Goal: Information Seeking & Learning: Learn about a topic

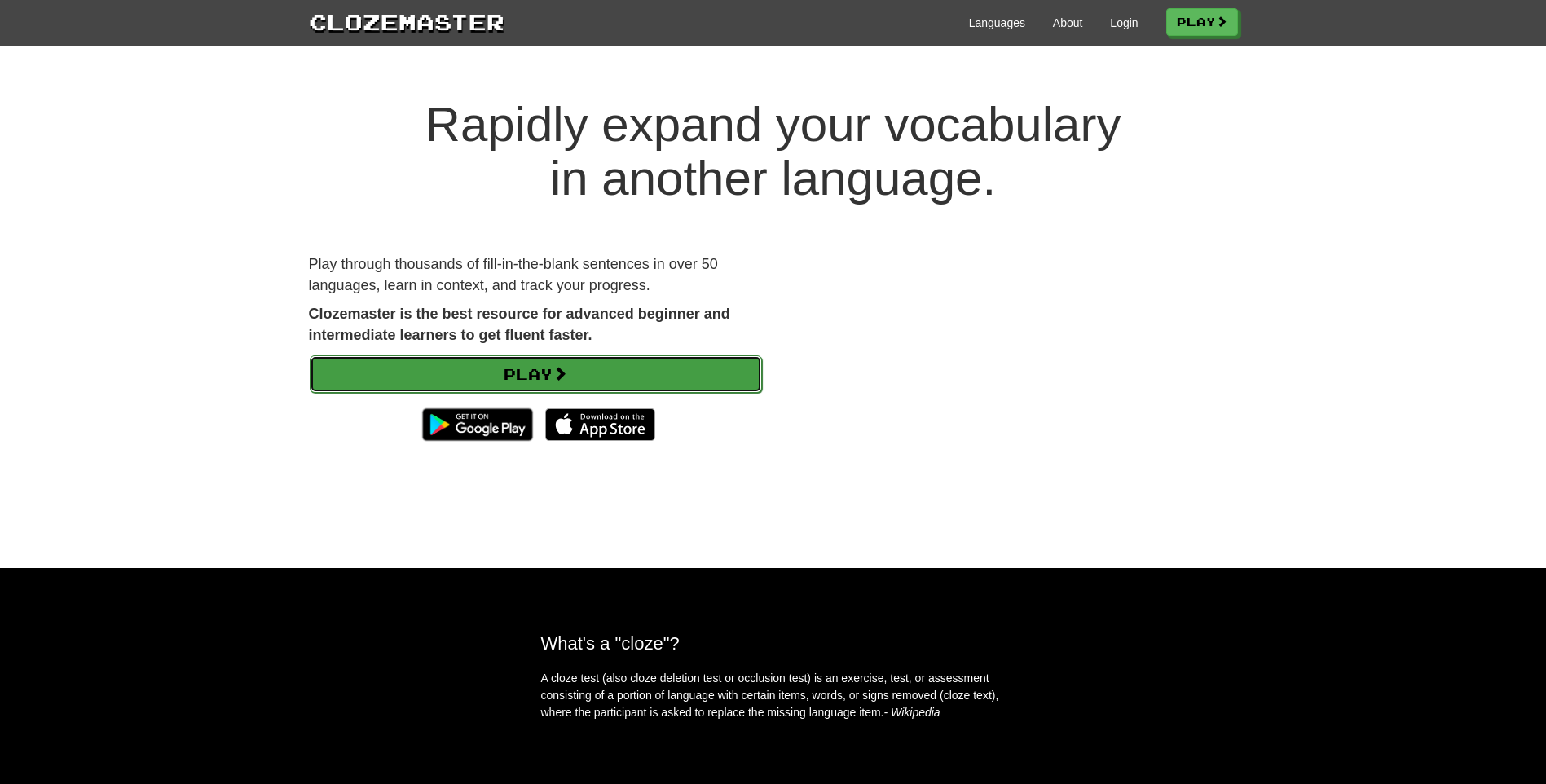
drag, startPoint x: 0, startPoint y: 0, endPoint x: 651, endPoint y: 371, distance: 749.3
click at [651, 371] on link "Play" at bounding box center [535, 374] width 452 height 37
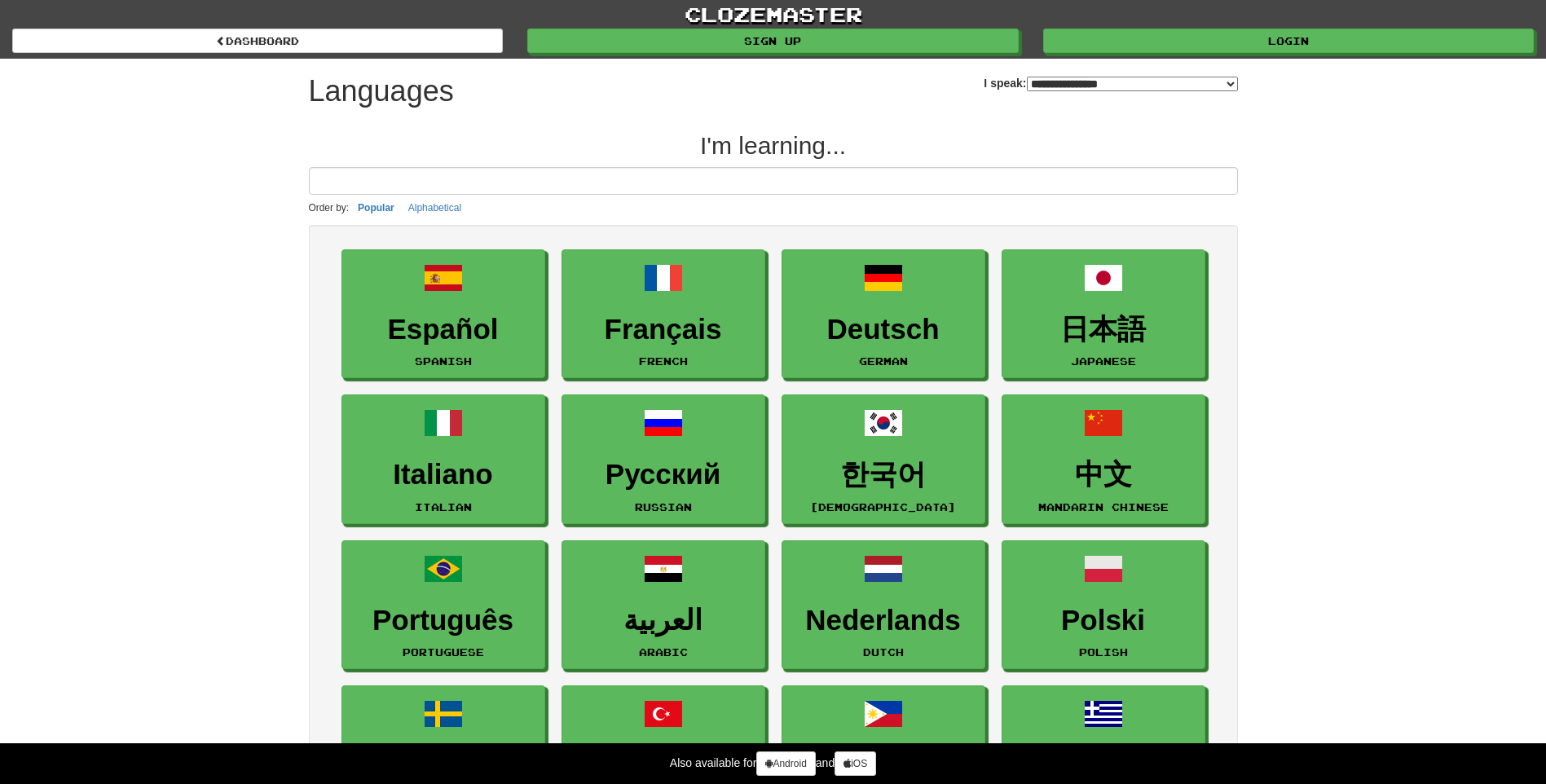
select select "*******"
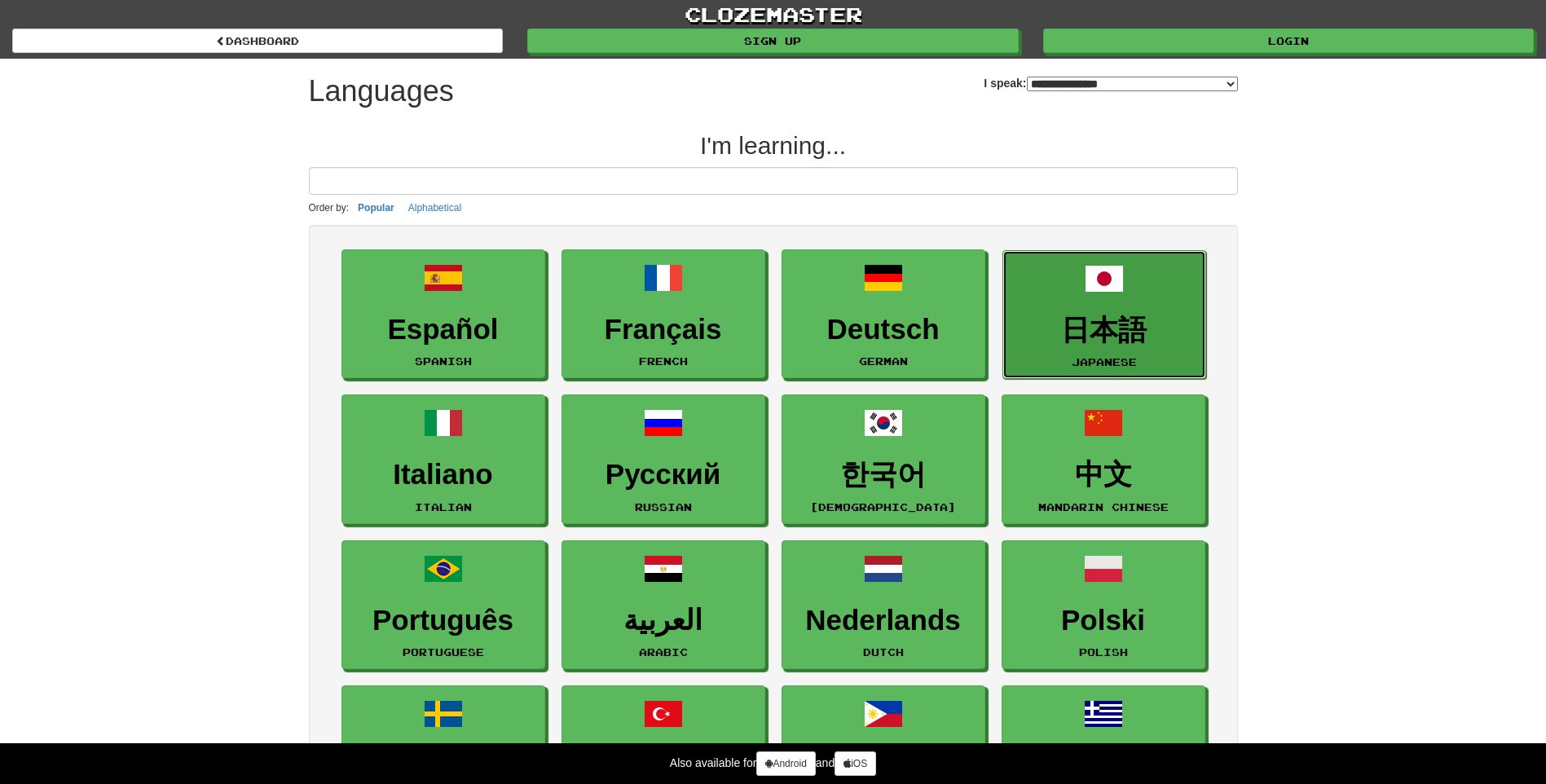
click at [1101, 266] on span at bounding box center [1104, 278] width 39 height 39
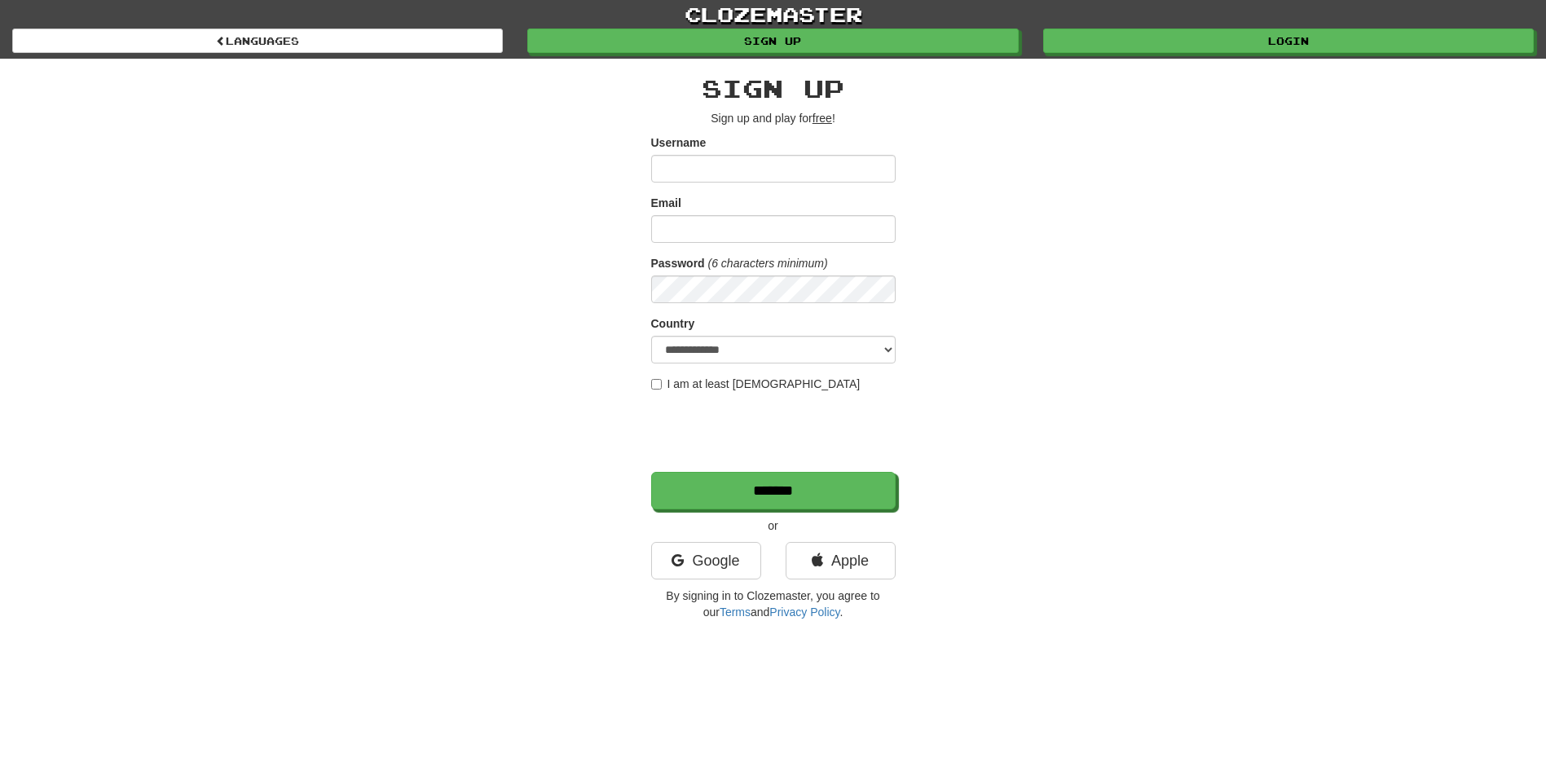
click at [728, 165] on input "Username" at bounding box center [773, 169] width 244 height 28
click at [727, 565] on link "Google" at bounding box center [706, 560] width 110 height 37
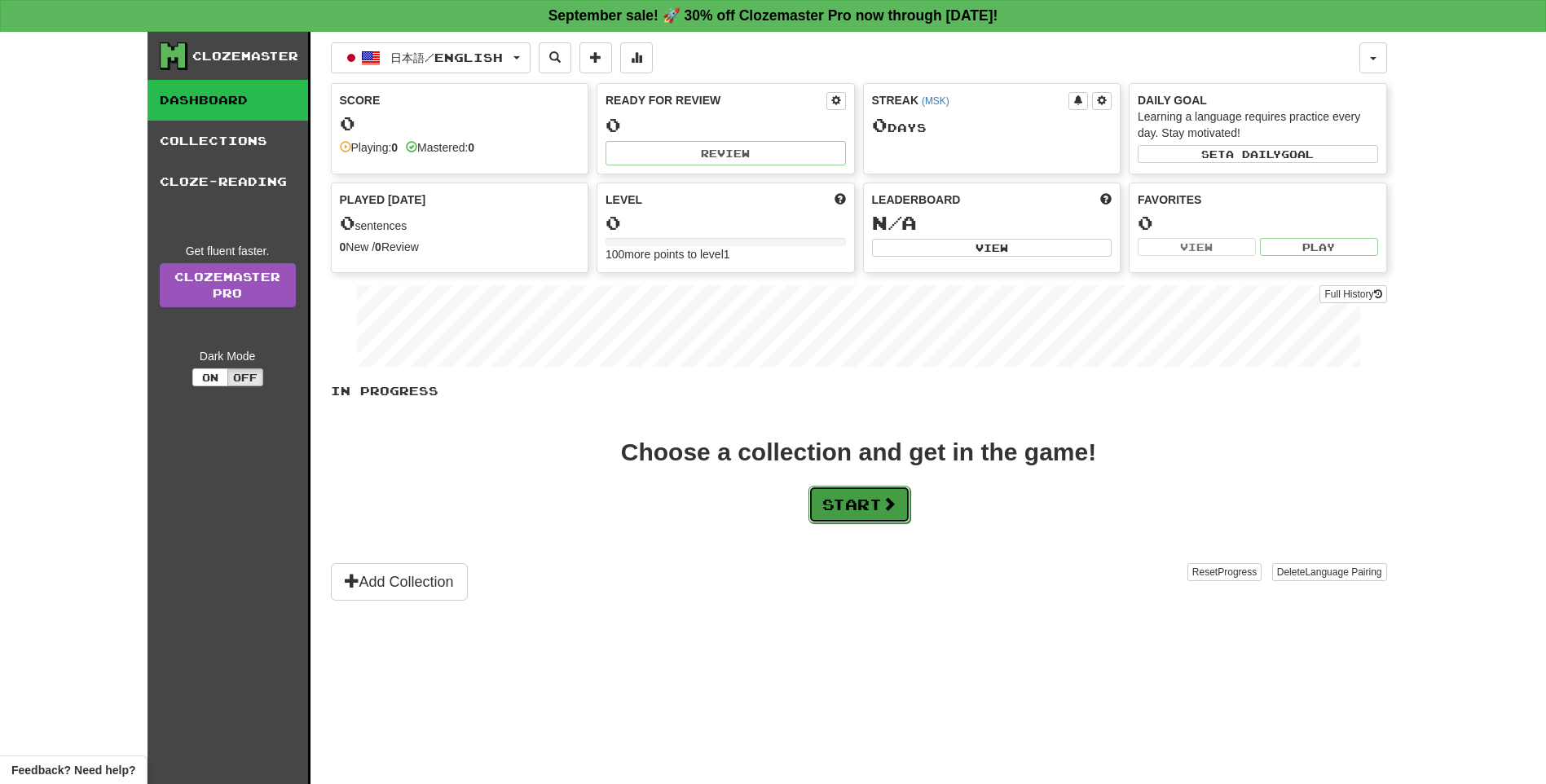
click at [859, 494] on button "Start" at bounding box center [859, 504] width 102 height 37
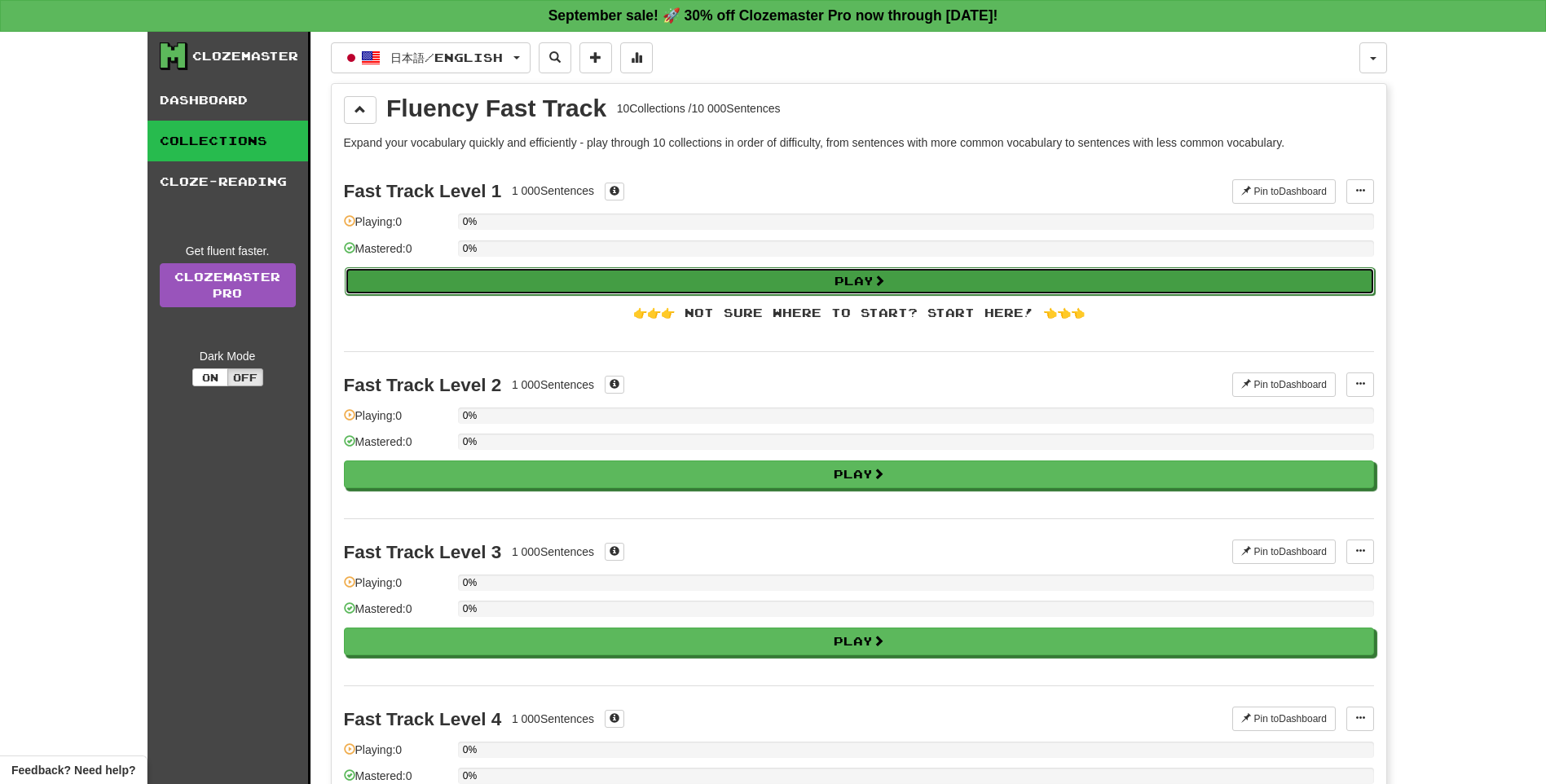
click at [733, 276] on button "Play" at bounding box center [859, 281] width 1030 height 28
select select "**"
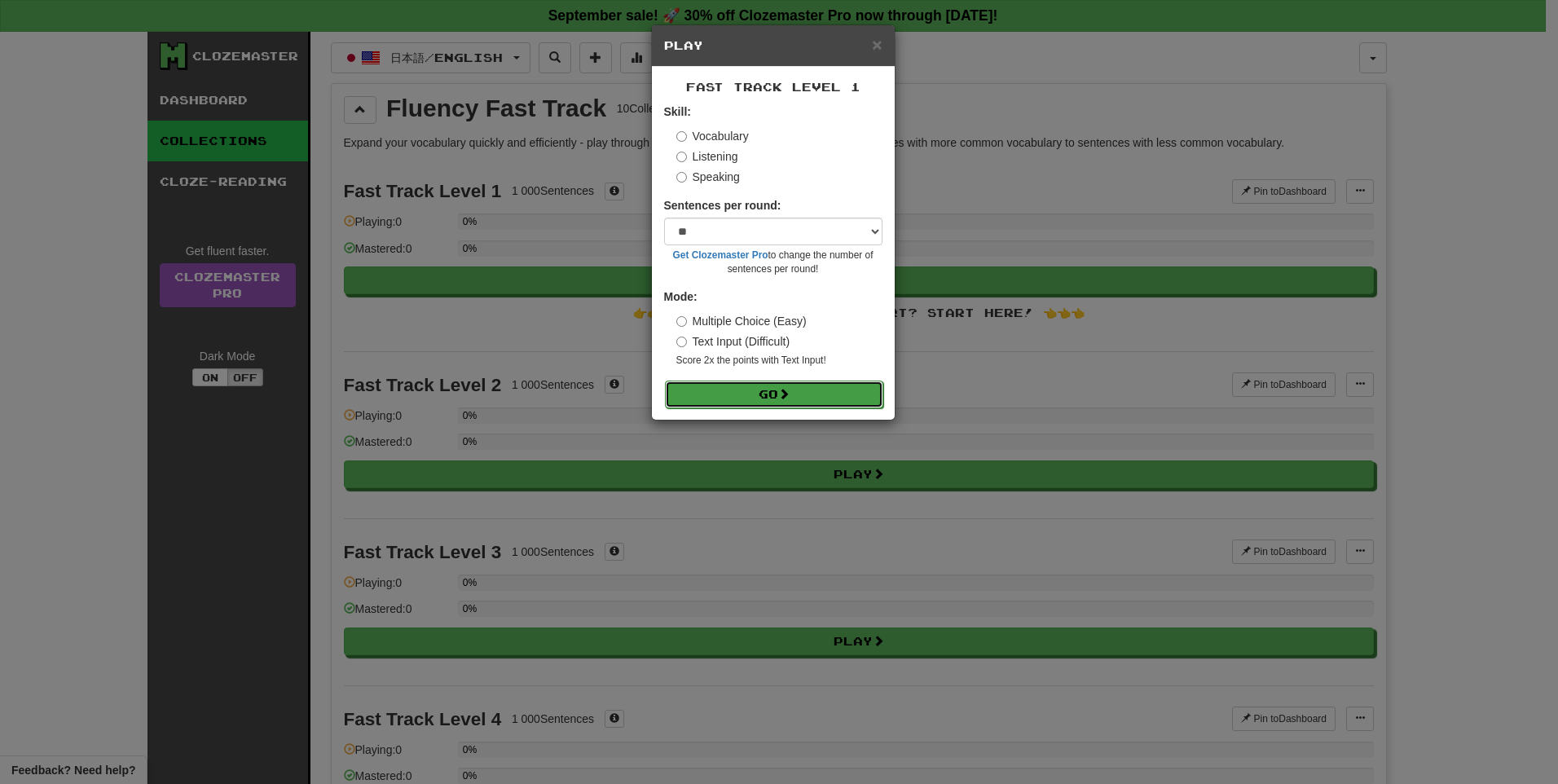
click at [845, 400] on button "Go" at bounding box center [774, 394] width 218 height 28
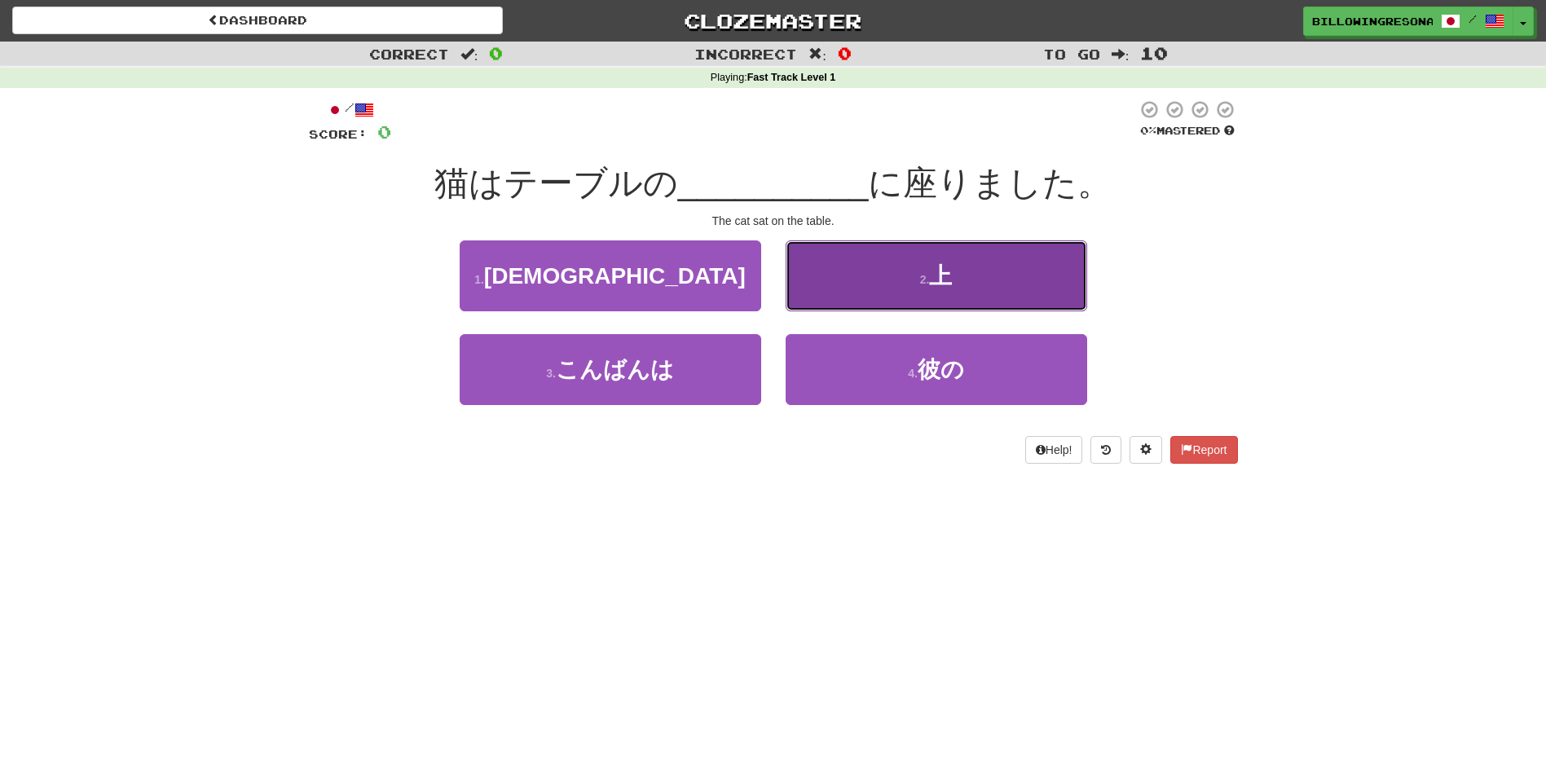
click at [849, 275] on button "2 . 上" at bounding box center [936, 276] width 302 height 71
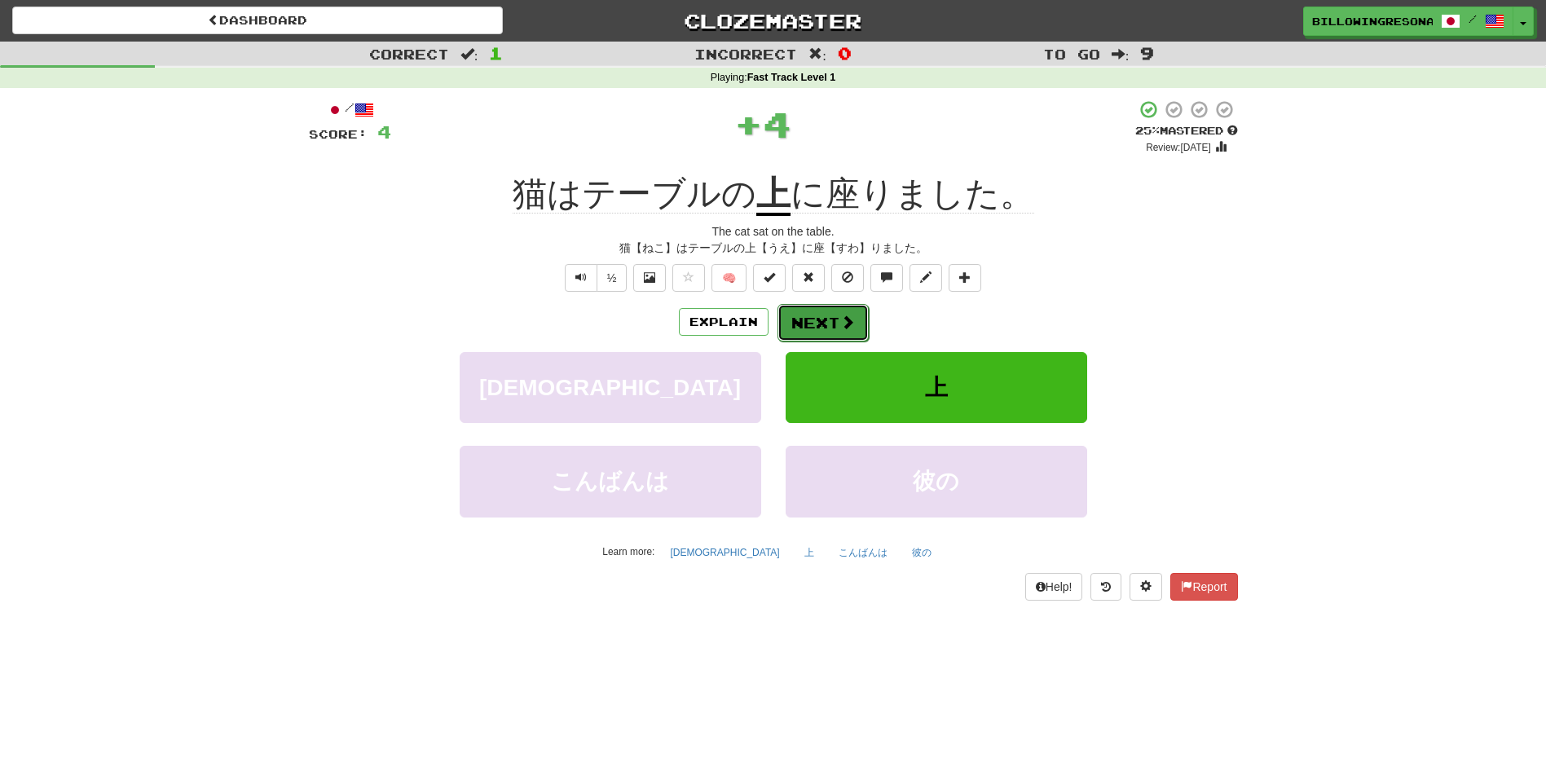
click at [840, 320] on span at bounding box center [847, 322] width 15 height 15
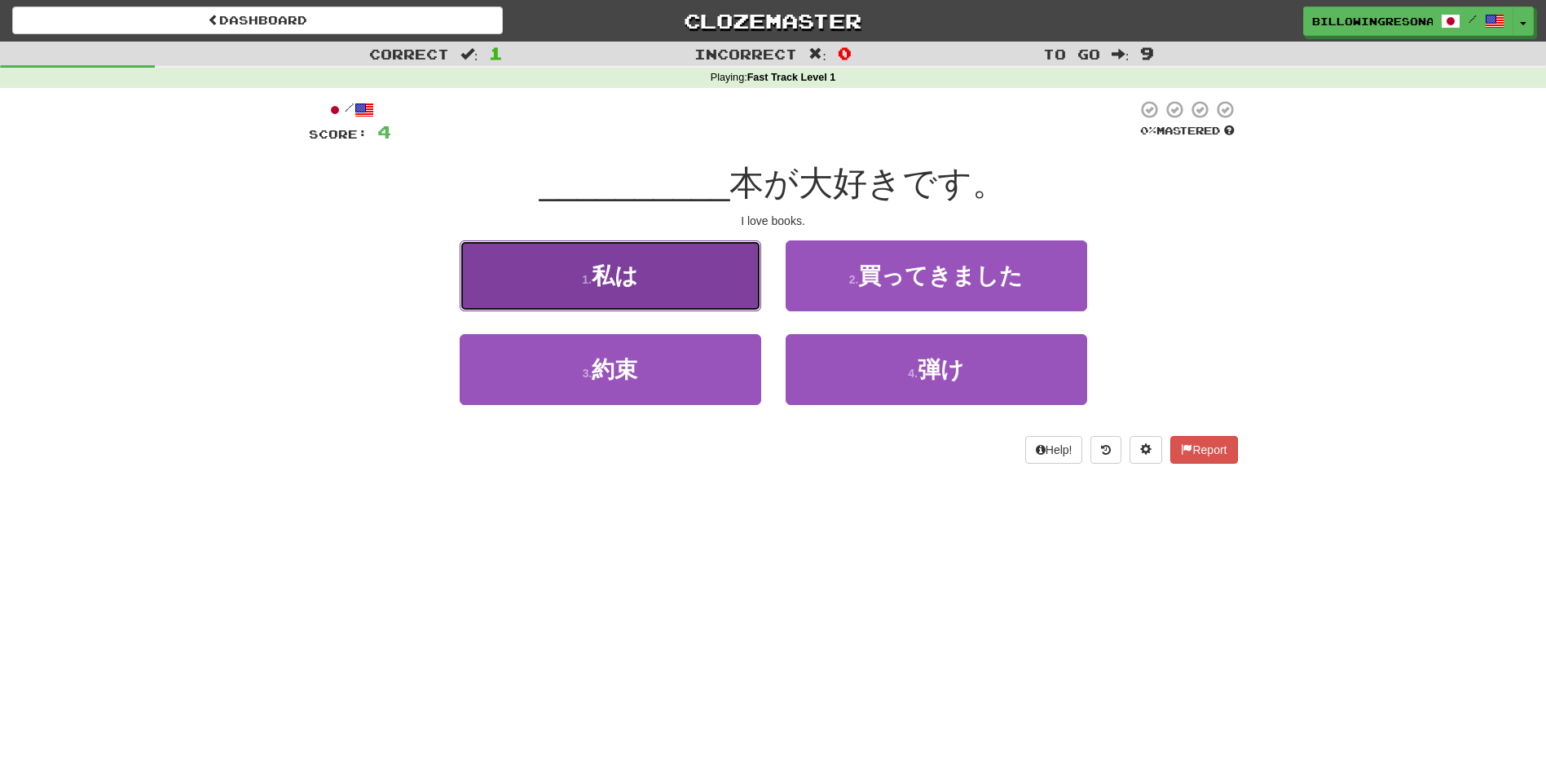
click at [705, 300] on button "1 . 私は" at bounding box center [610, 276] width 302 height 71
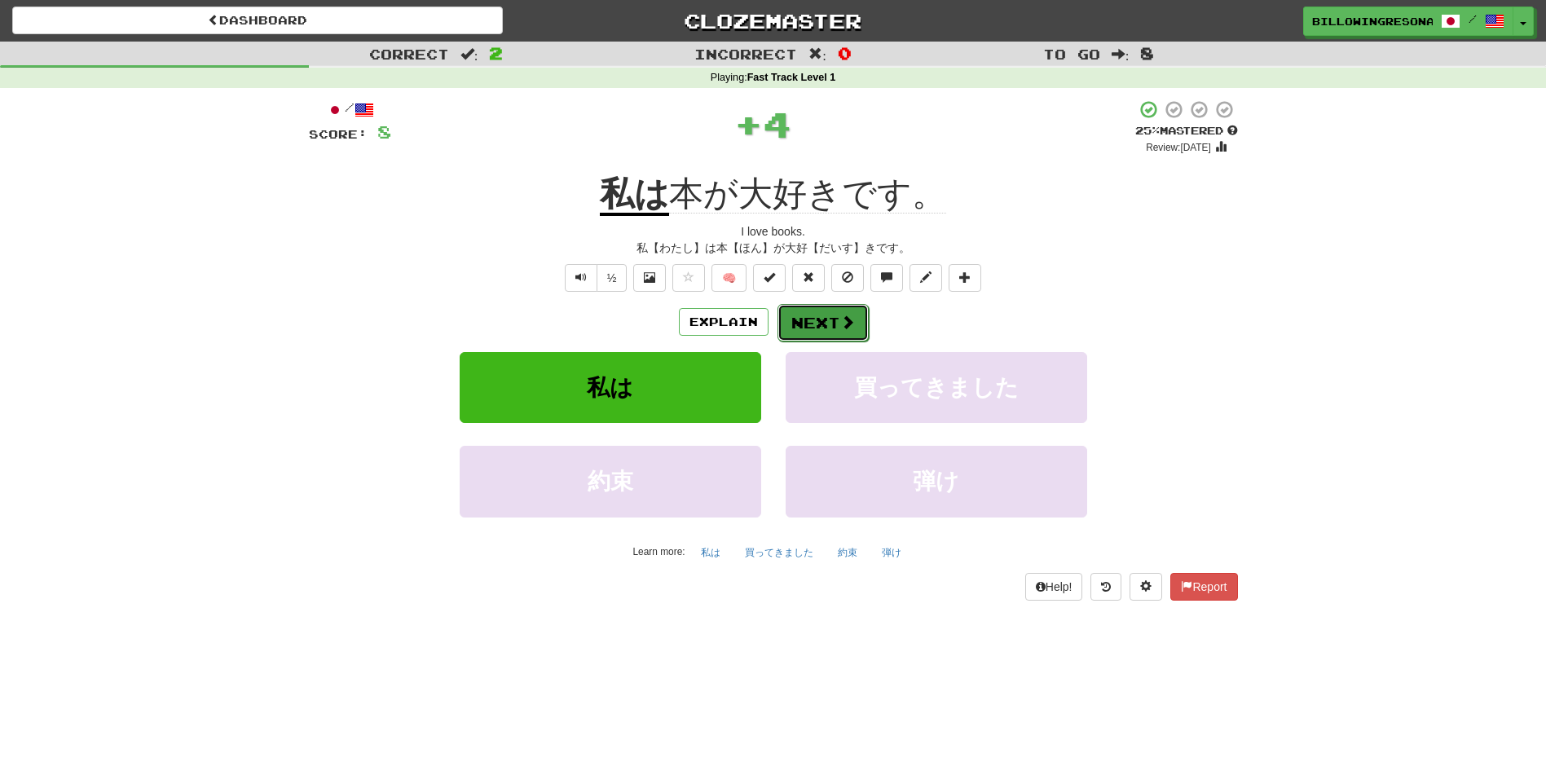
click at [830, 334] on button "Next" at bounding box center [823, 323] width 91 height 37
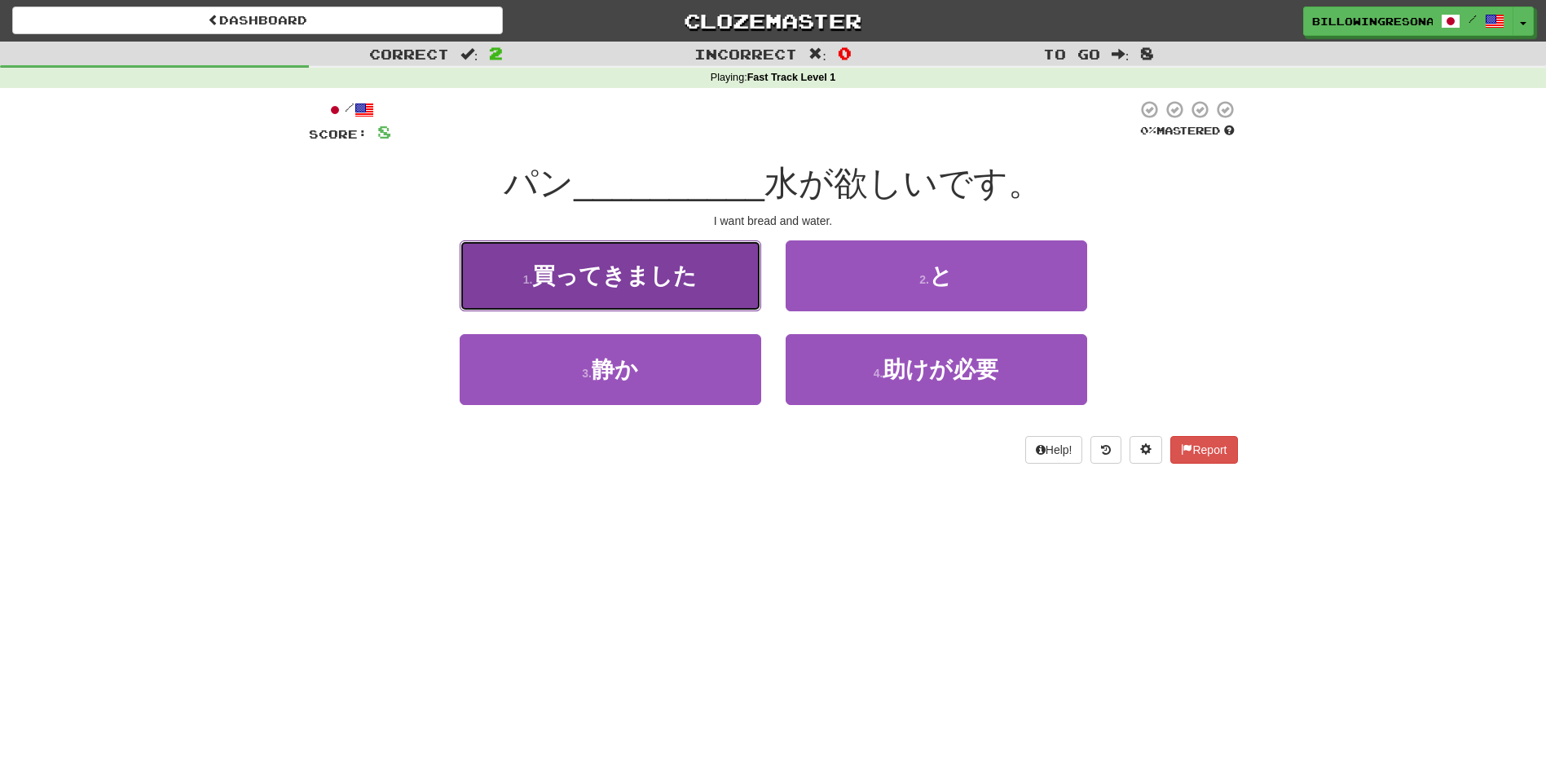
click at [618, 303] on button "1 . 買ってきました" at bounding box center [610, 276] width 302 height 71
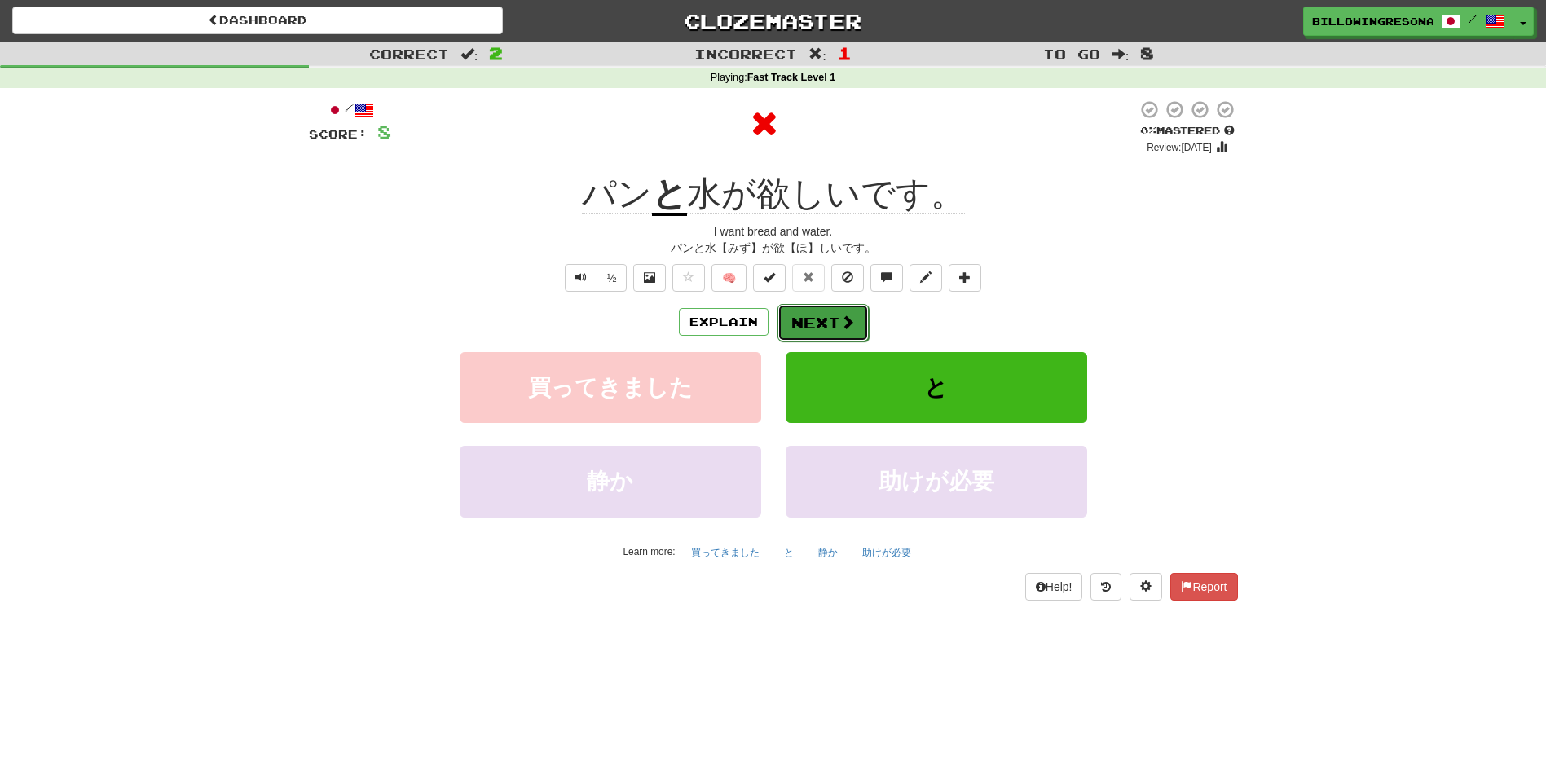
click at [818, 304] on button "Next" at bounding box center [823, 323] width 91 height 37
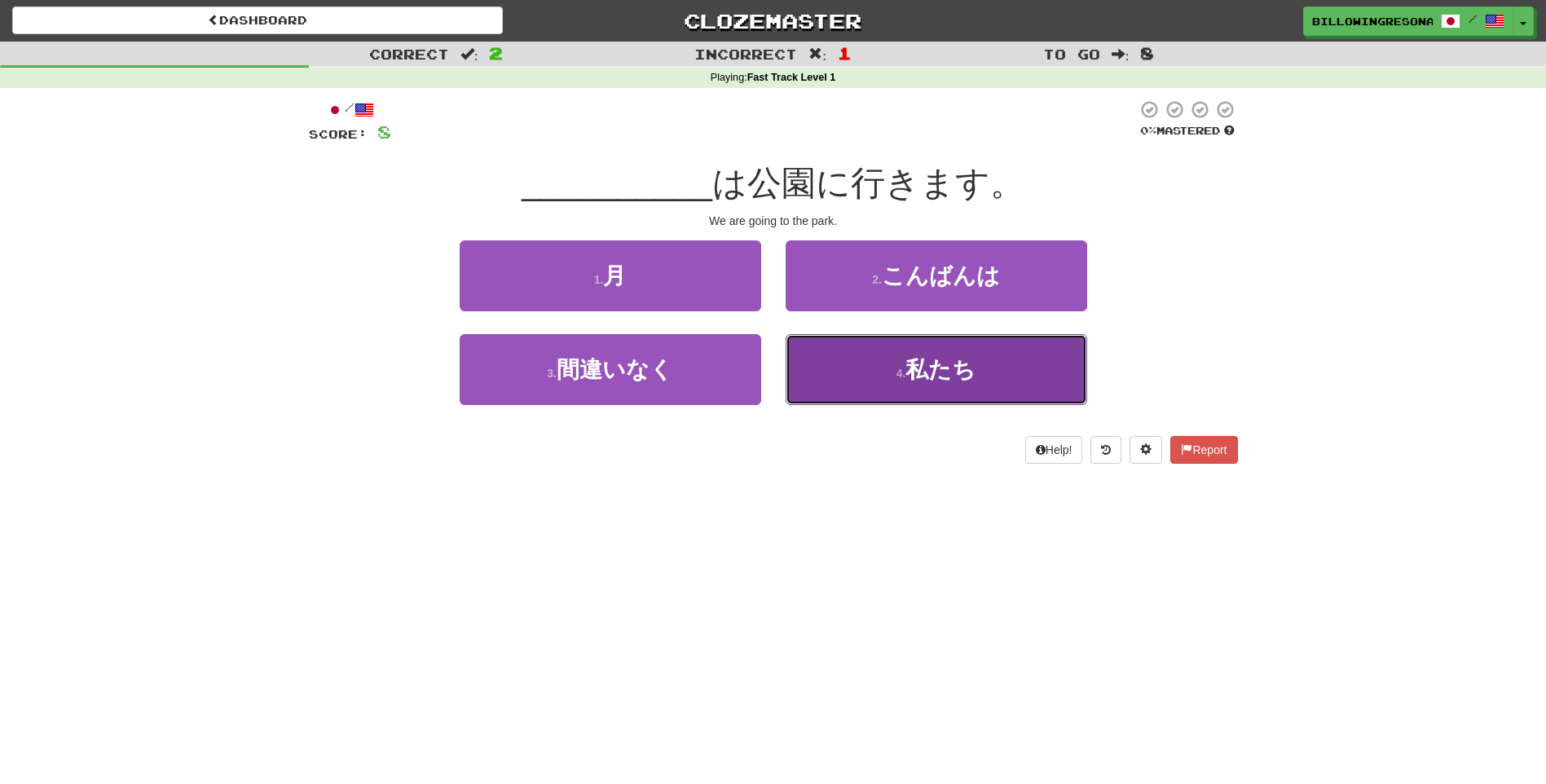
click at [929, 337] on button "4 . 私たち" at bounding box center [936, 369] width 302 height 71
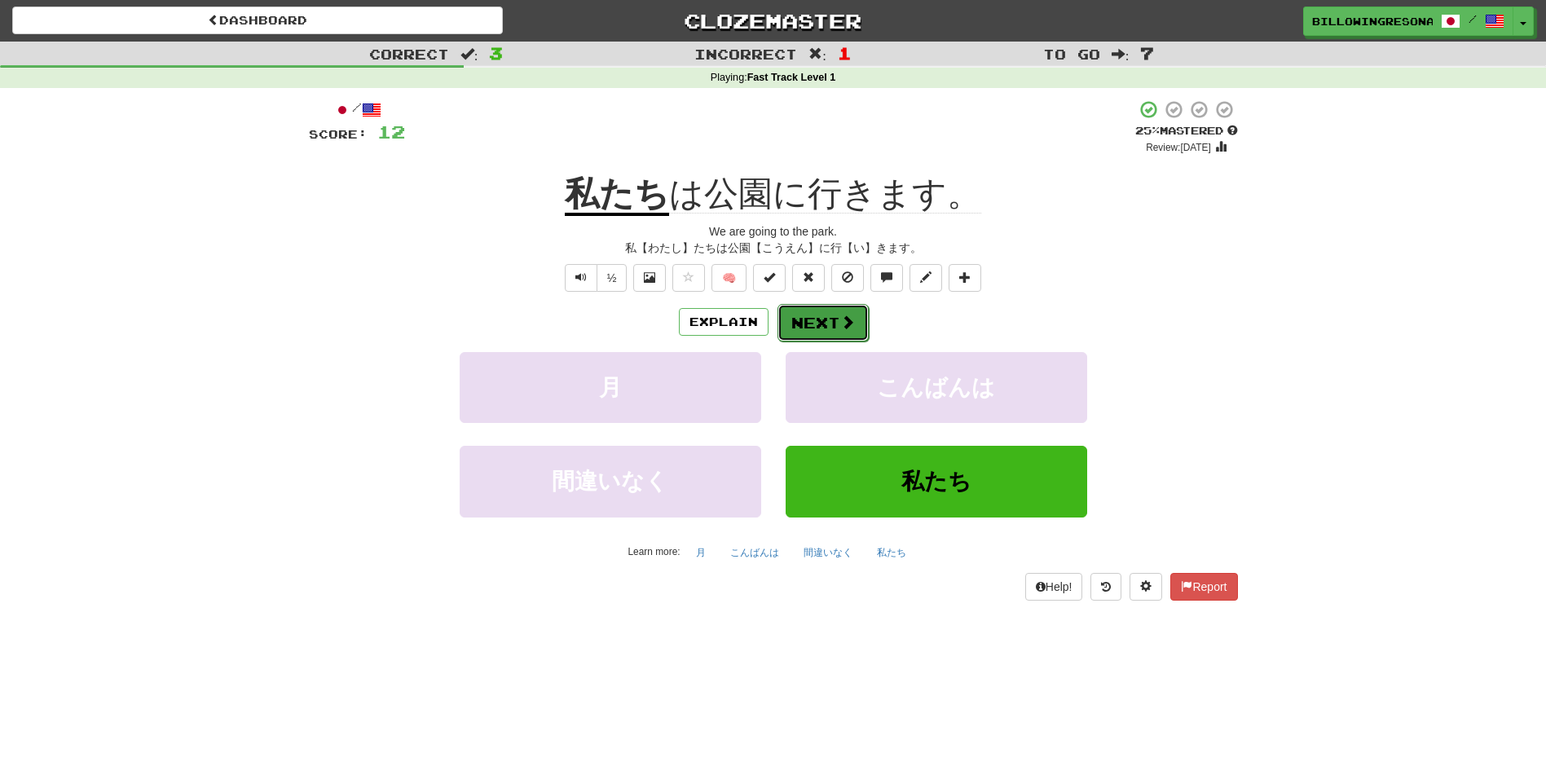
click at [822, 321] on button "Next" at bounding box center [823, 323] width 91 height 37
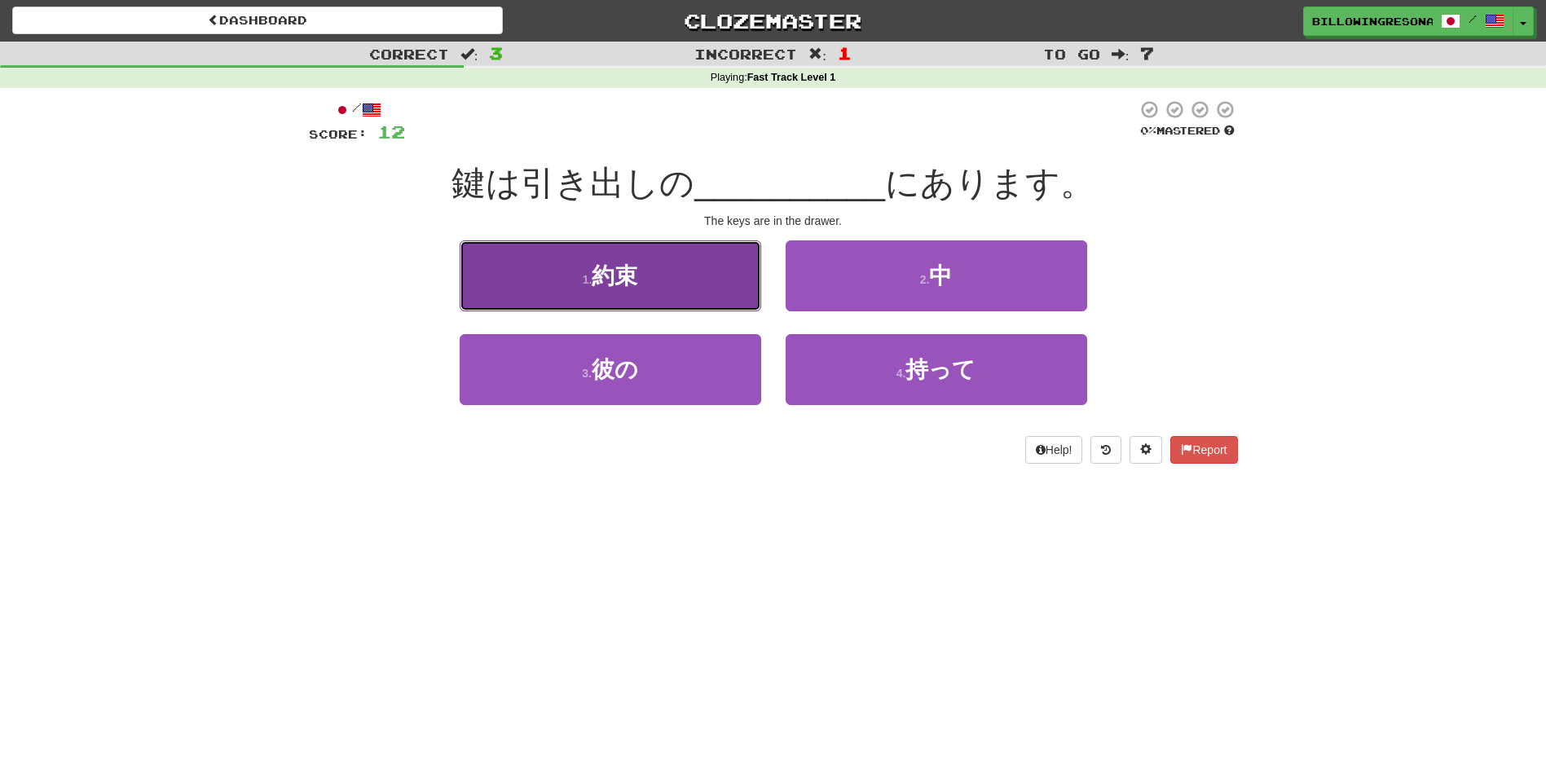
click at [728, 298] on button "1 . 約束" at bounding box center [610, 276] width 302 height 71
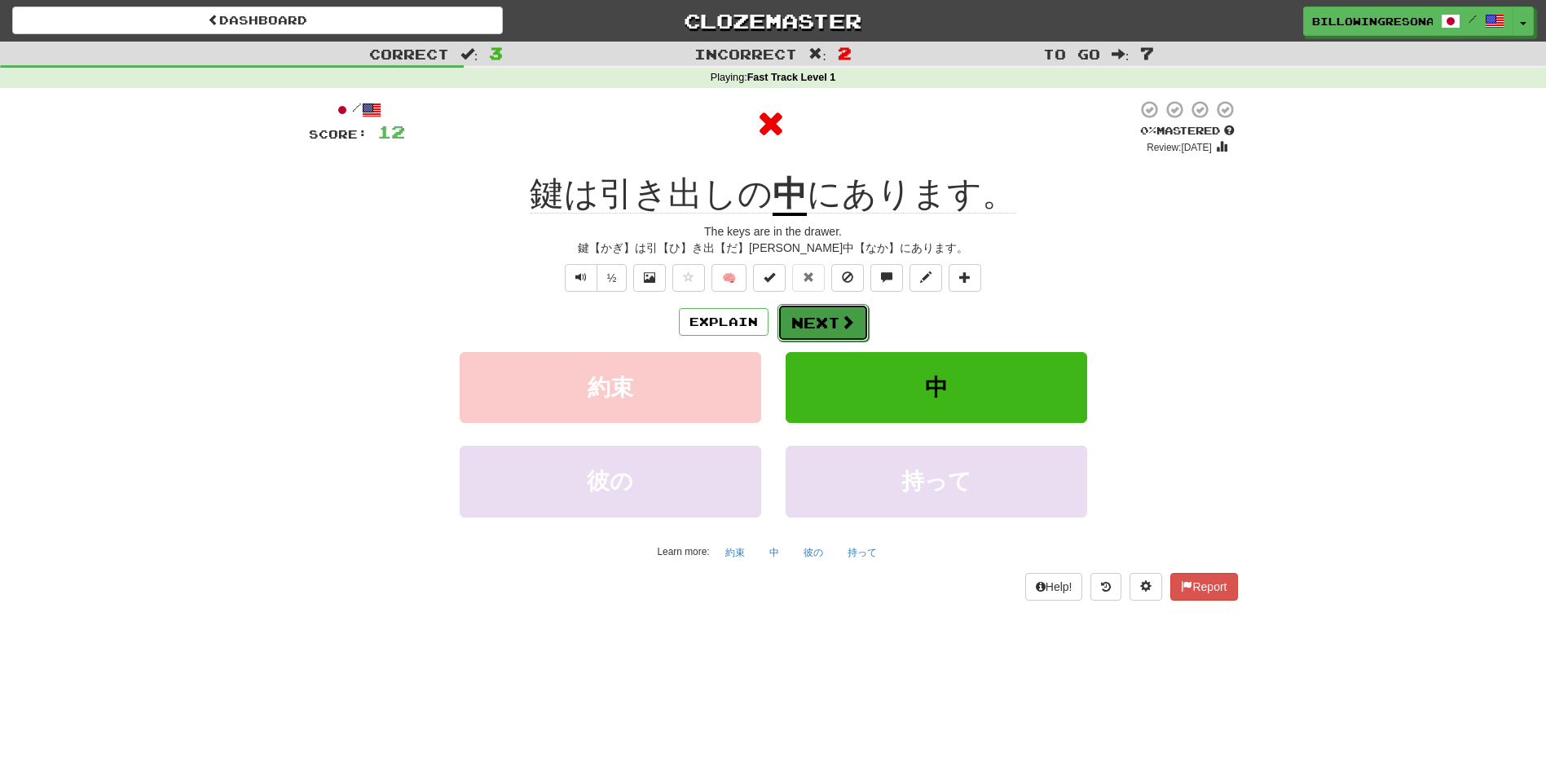
click at [832, 324] on button "Next" at bounding box center [823, 323] width 91 height 37
